Goal: Check status

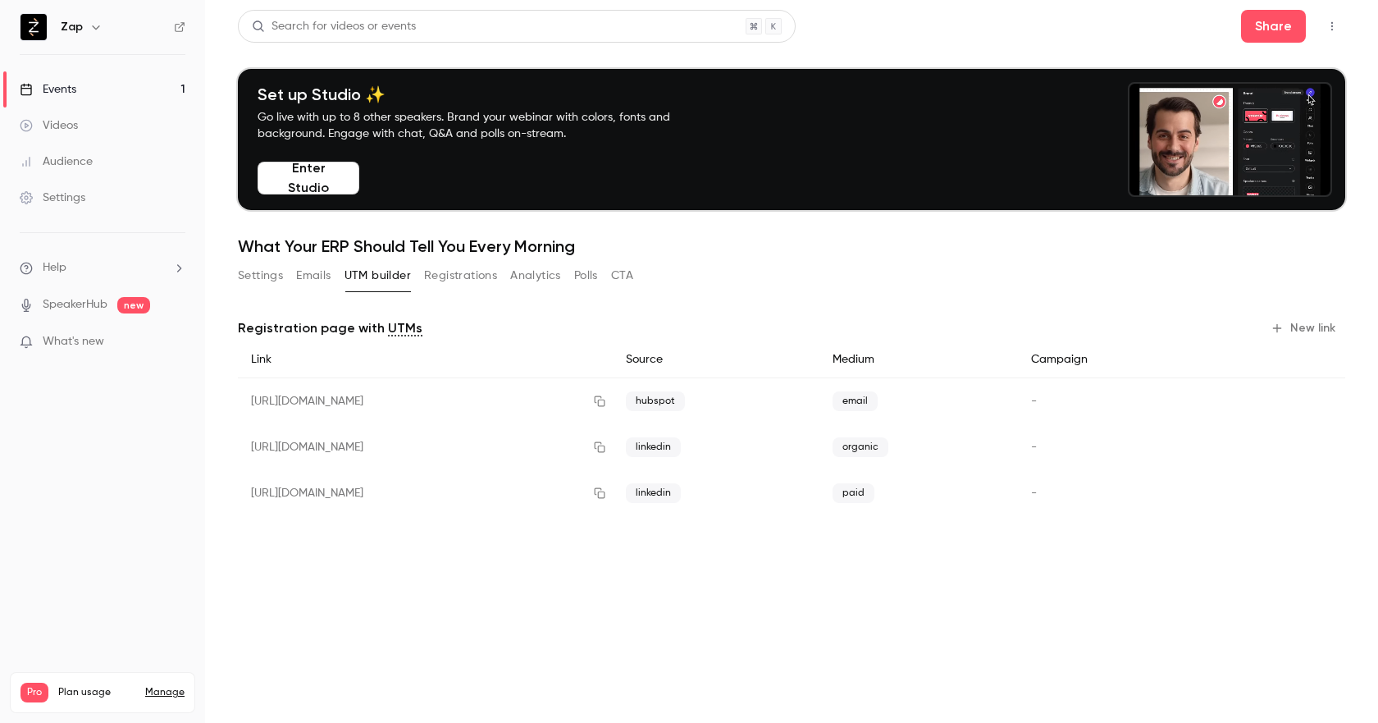
click at [48, 89] on div "Events" at bounding box center [48, 89] width 57 height 16
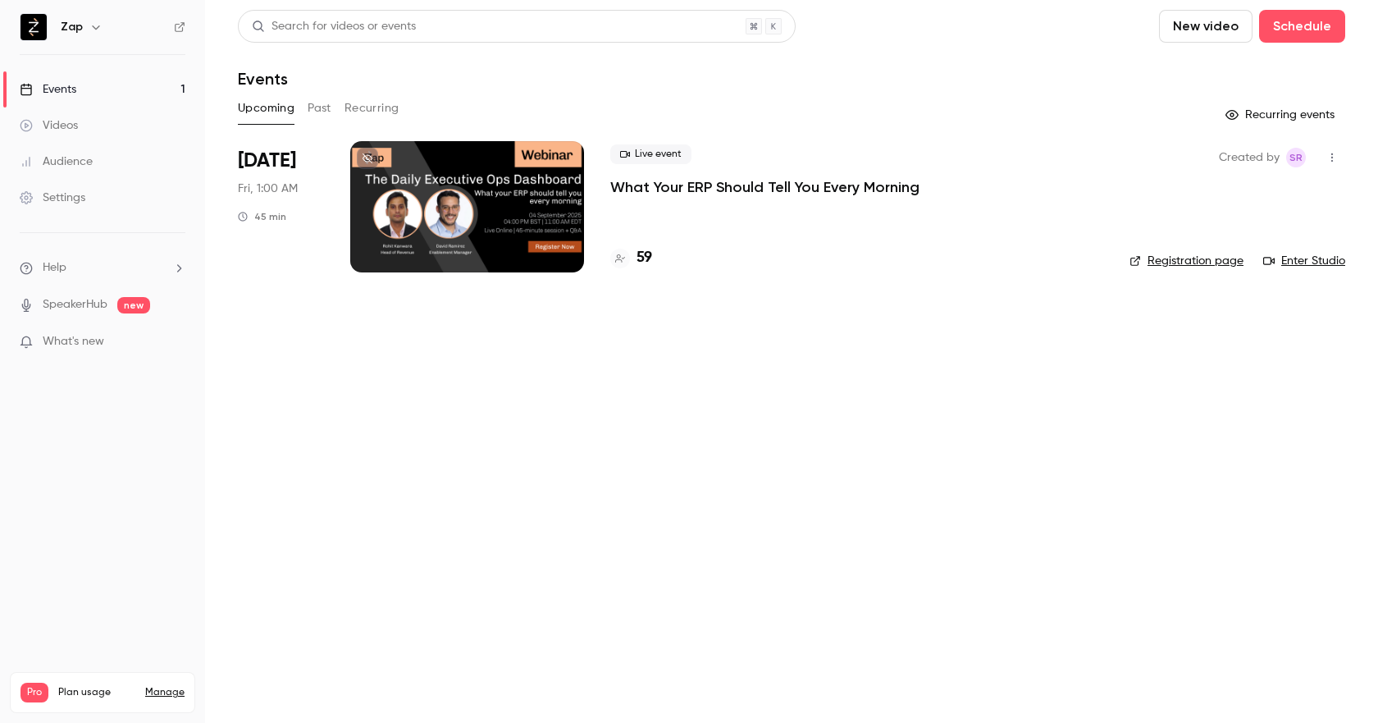
click at [707, 184] on p "What Your ERP Should Tell You Every Morning" at bounding box center [764, 187] width 309 height 20
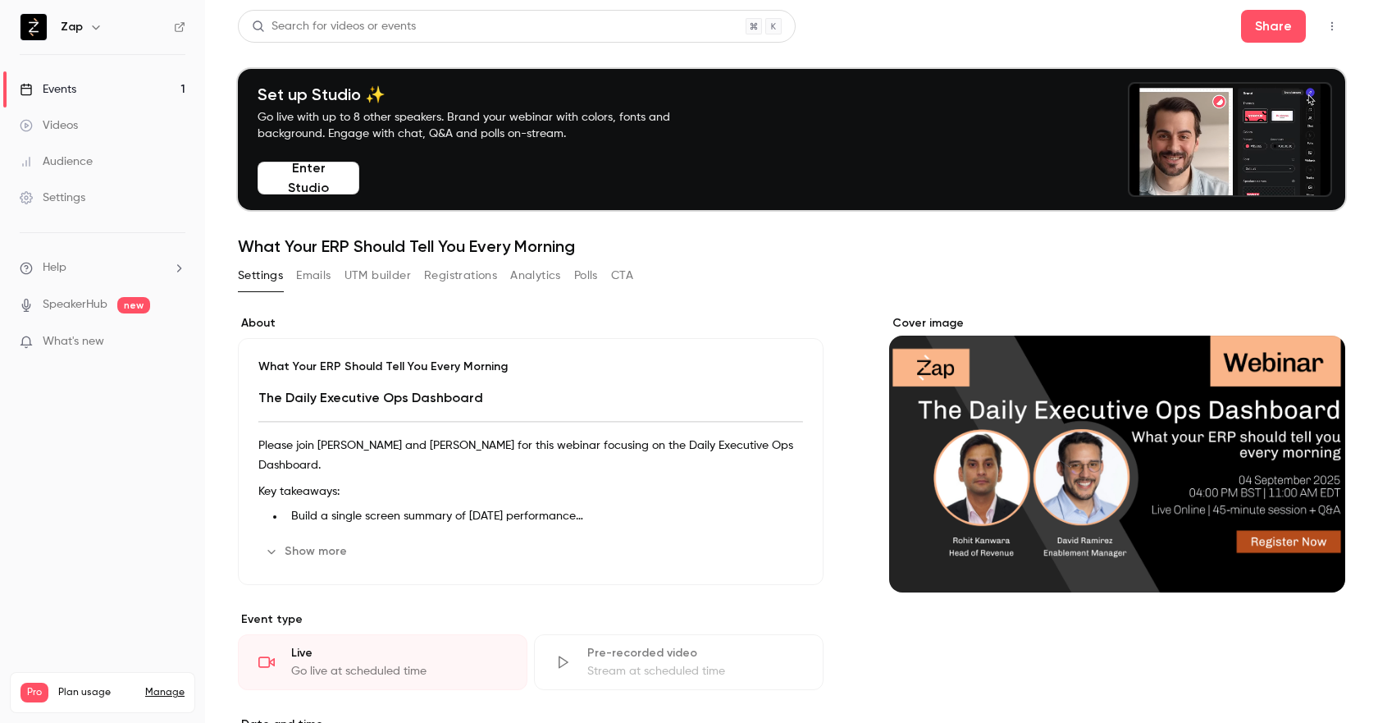
click at [474, 271] on button "Registrations" at bounding box center [460, 276] width 73 height 26
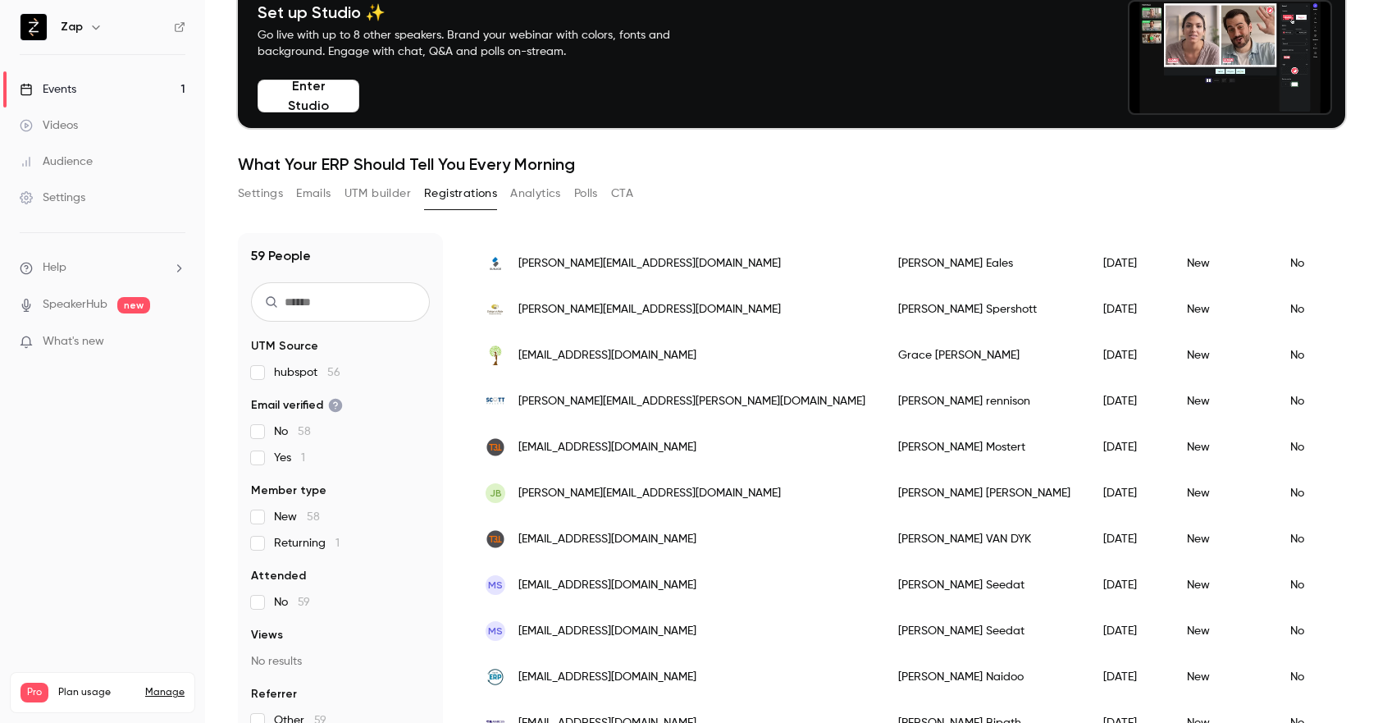
scroll to position [161, 0]
